Goal: Check status: Check status

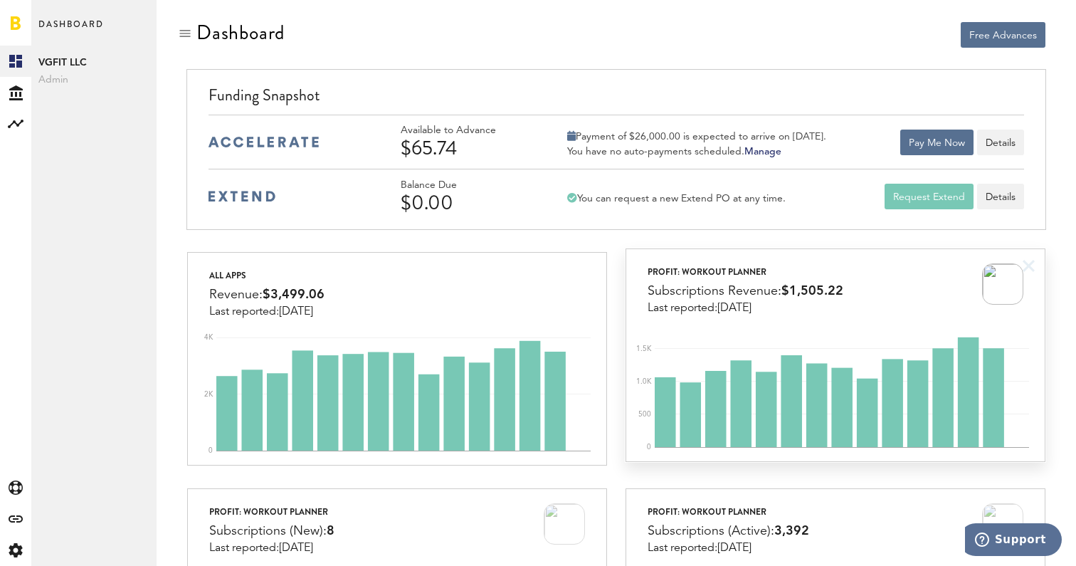
click at [865, 271] on div "ProFit: Workout Planner Subscriptions Revenue: $1,505.22 Last reported: [DATE]" at bounding box center [835, 281] width 418 height 65
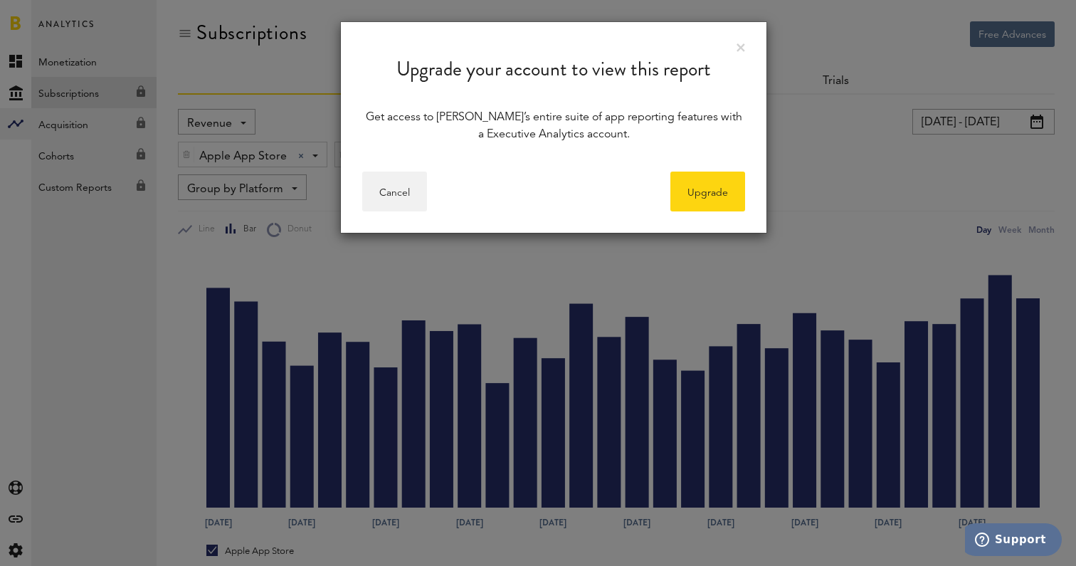
click at [740, 40] on div "Upgrade your account to view this report" at bounding box center [554, 58] width 426 height 73
click at [735, 49] on div "Upgrade your account to view this report" at bounding box center [554, 58] width 426 height 73
click at [742, 47] on link at bounding box center [741, 47] width 9 height 9
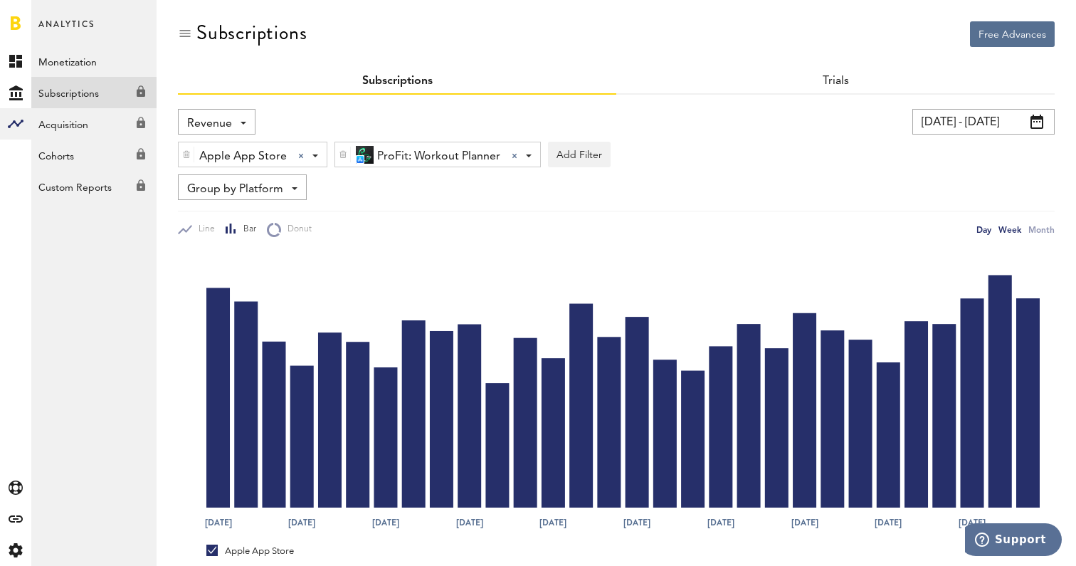
click at [1019, 225] on div "Week" at bounding box center [1010, 229] width 23 height 15
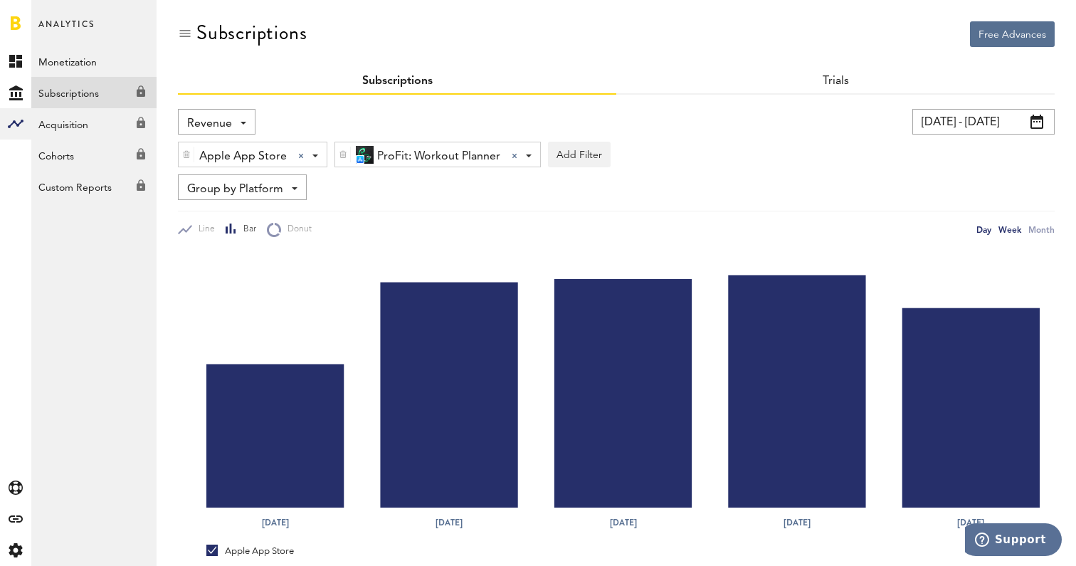
click at [982, 227] on div "Day" at bounding box center [984, 229] width 15 height 15
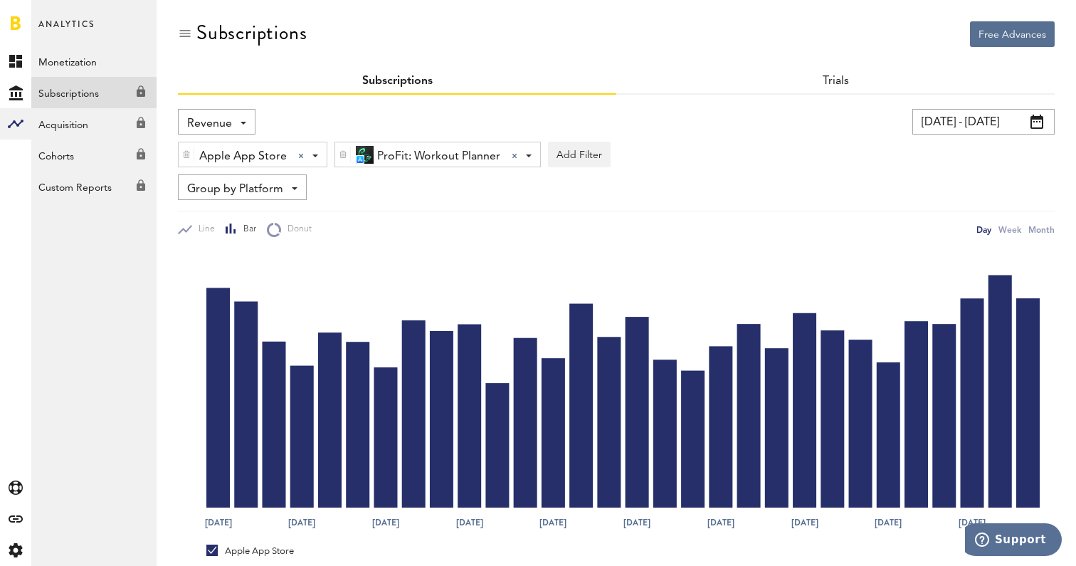
click at [12, 23] on link at bounding box center [16, 23] width 10 height 14
